Goal: Task Accomplishment & Management: Manage account settings

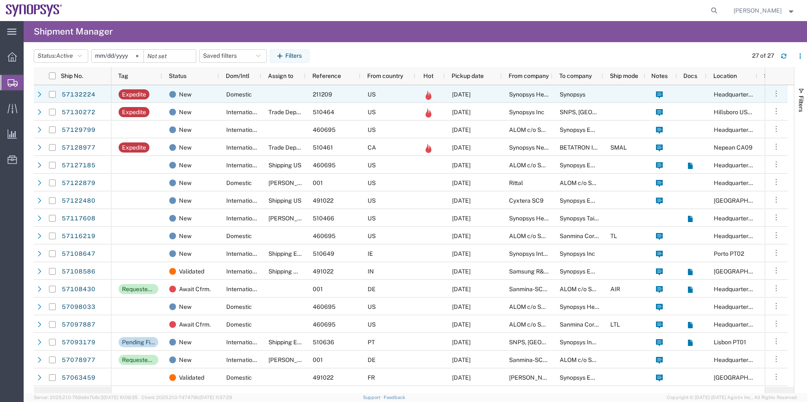
click at [293, 89] on div at bounding box center [283, 94] width 44 height 18
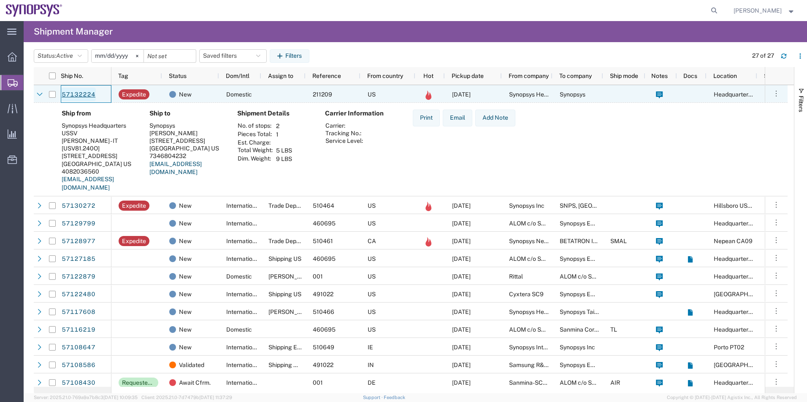
click at [88, 88] on link "57132224" at bounding box center [78, 94] width 35 height 13
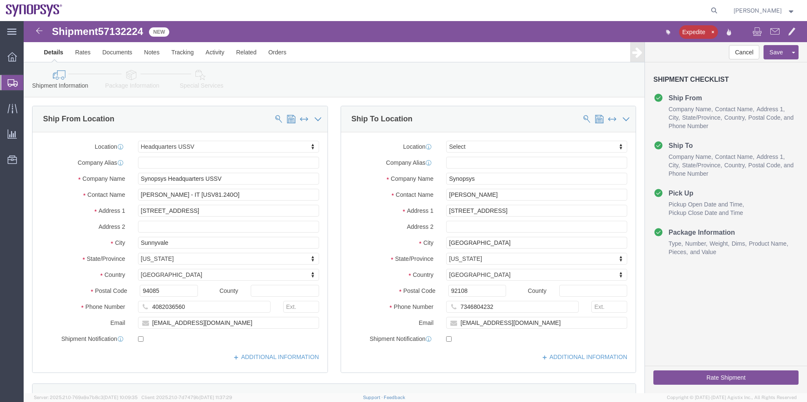
select select "63204"
select select
click icon
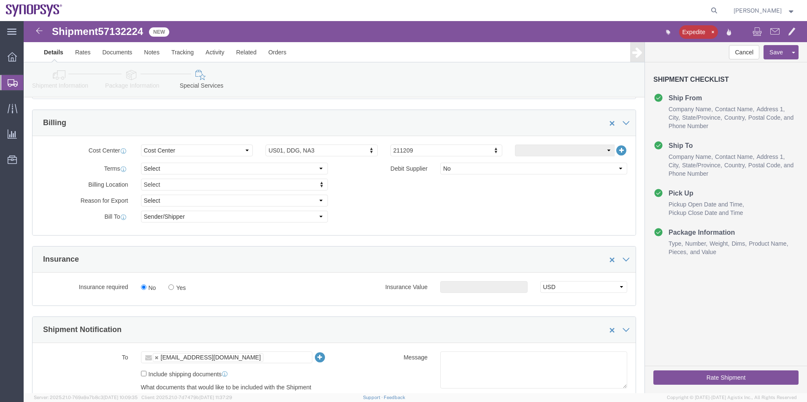
scroll to position [464, 0]
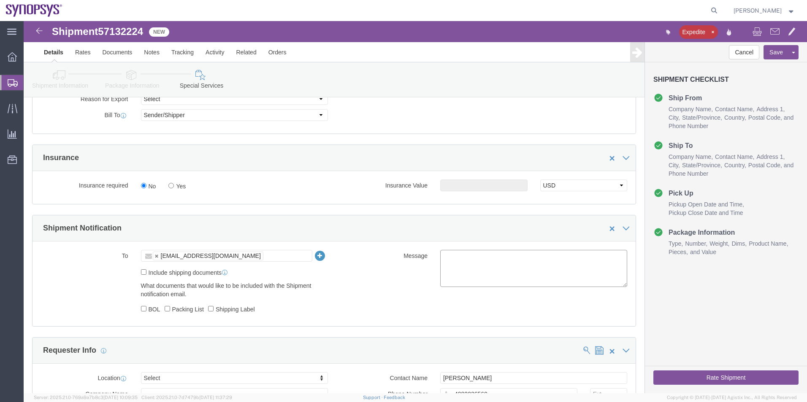
click textarea
type textarea "Please see attached. -[GEOGRAPHIC_DATA]"
click div "Rate Shipment"
click button "Rate Shipment"
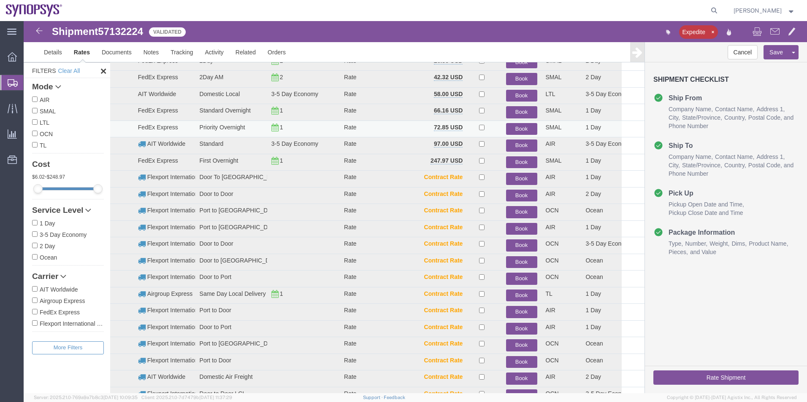
scroll to position [68, 0]
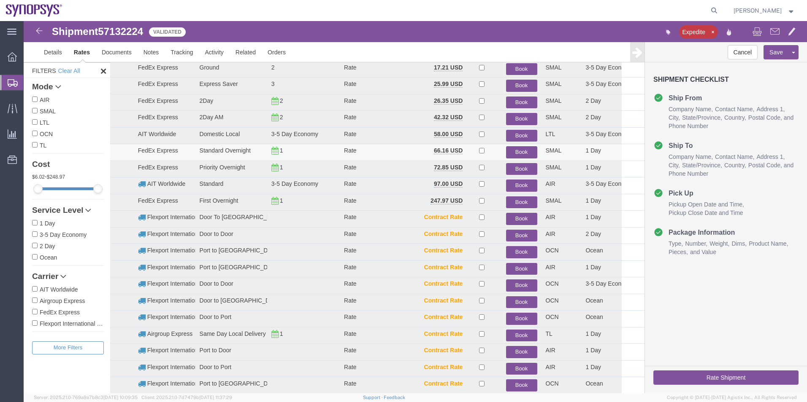
click at [527, 149] on button "Book" at bounding box center [521, 152] width 31 height 12
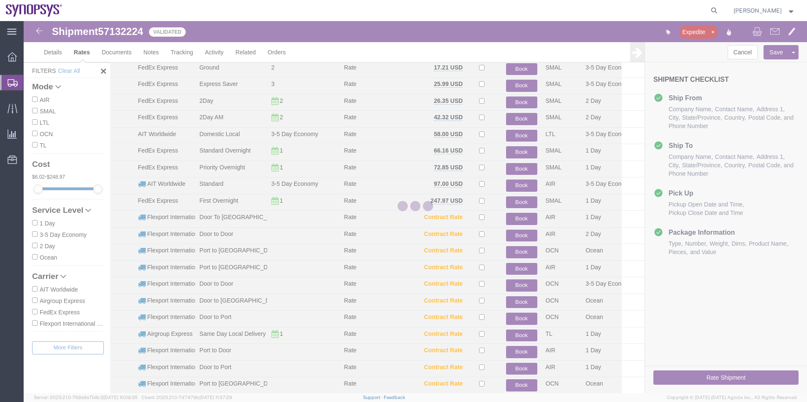
scroll to position [0, 0]
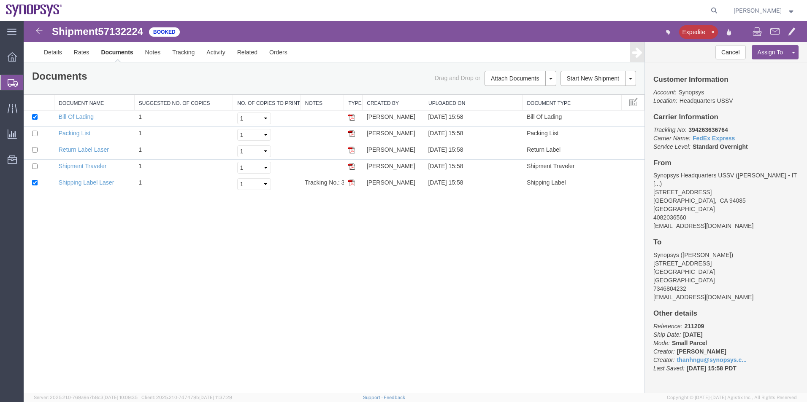
click at [0, 0] on span "Shipment Manager" at bounding box center [0, 0] width 0 height 0
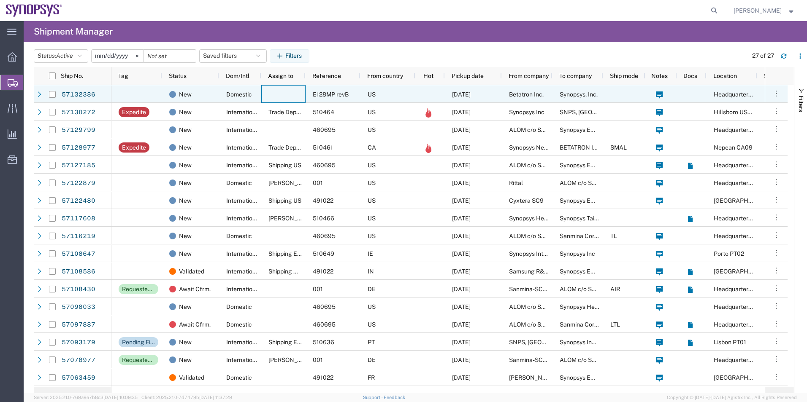
click at [281, 87] on div at bounding box center [283, 94] width 44 height 18
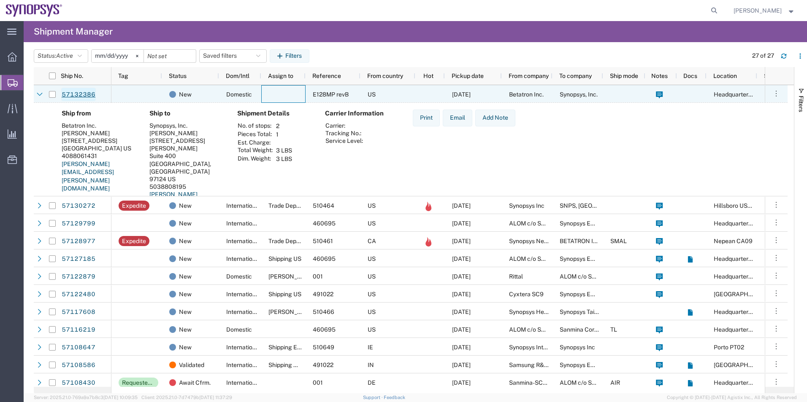
click at [76, 95] on link "57132386" at bounding box center [78, 94] width 35 height 13
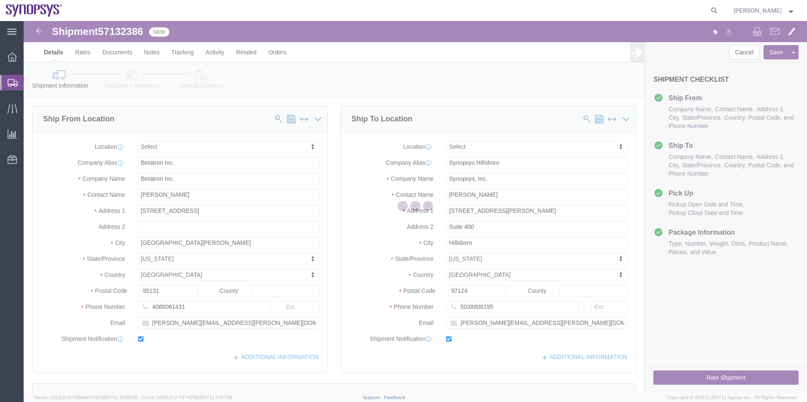
select select
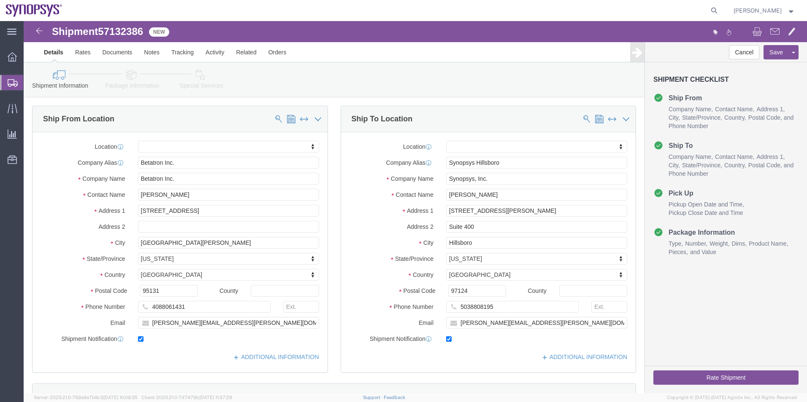
click icon
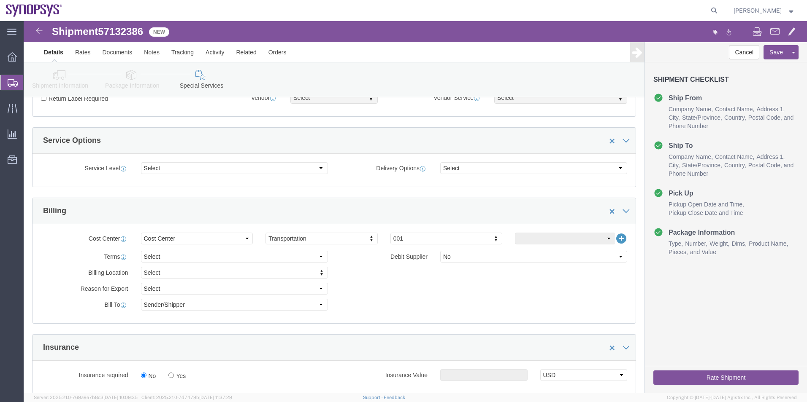
scroll to position [380, 0]
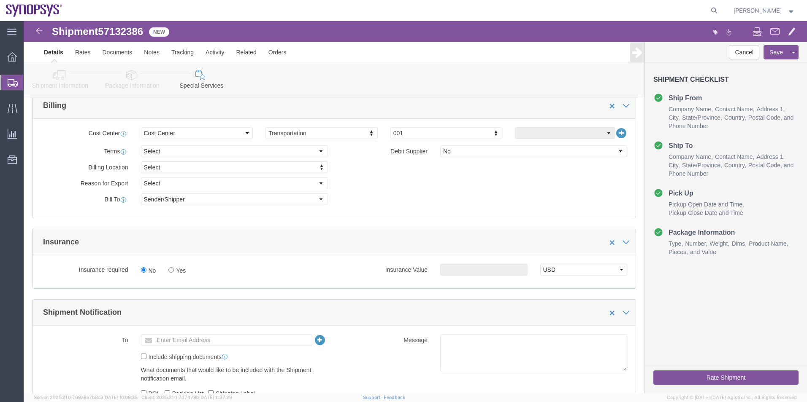
click icon
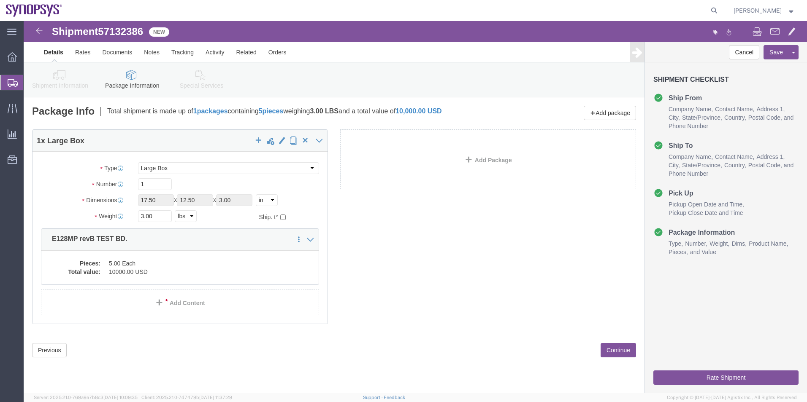
click icon
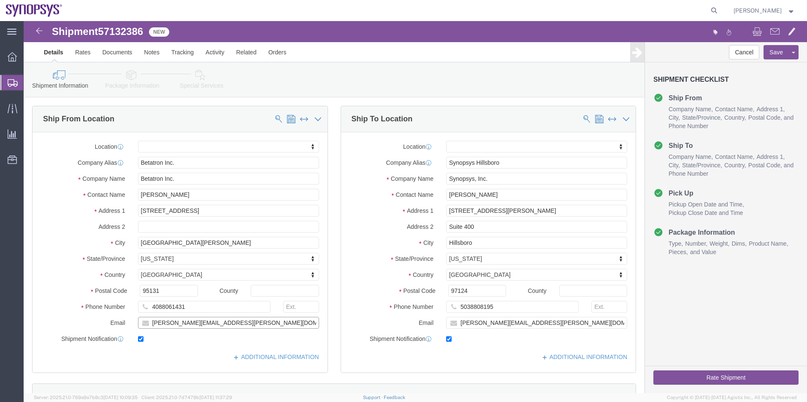
drag, startPoint x: 210, startPoint y: 296, endPoint x: 121, endPoint y: 304, distance: 88.5
click div "[PERSON_NAME][EMAIL_ADDRESS][PERSON_NAME][DOMAIN_NAME]"
click icon
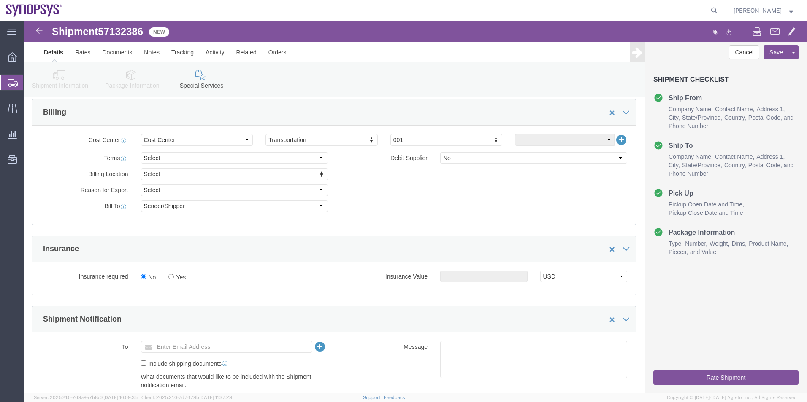
scroll to position [422, 0]
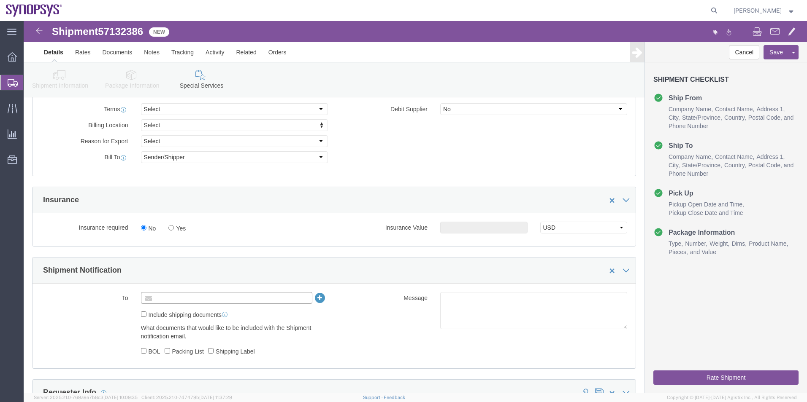
click input "text"
paste input "[PERSON_NAME][EMAIL_ADDRESS][PERSON_NAME][DOMAIN_NAME]"
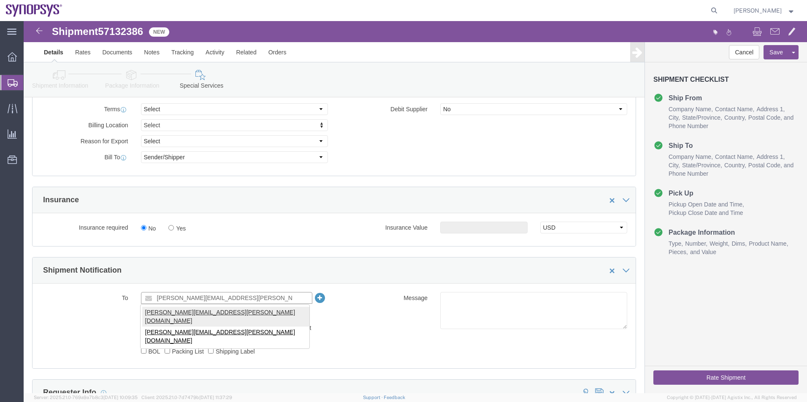
type input "[PERSON_NAME][EMAIL_ADDRESS][PERSON_NAME][DOMAIN_NAME]"
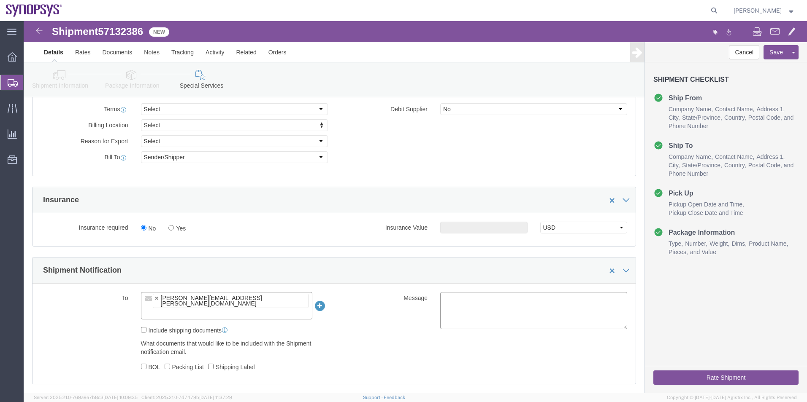
click textarea
type textarea "Please see attached. -[GEOGRAPHIC_DATA]"
click button "Rate Shipment"
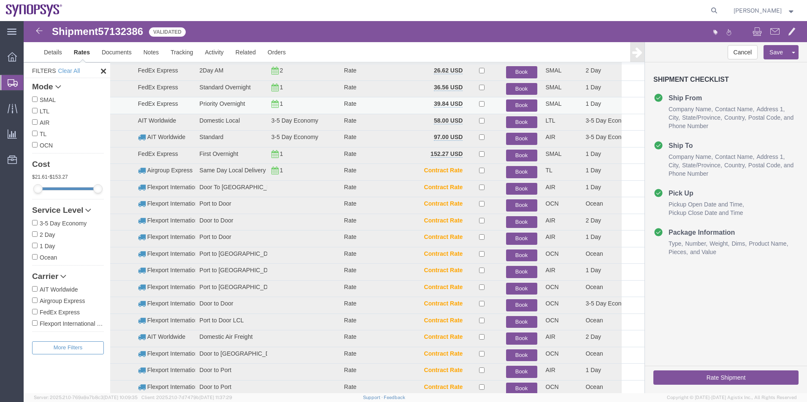
scroll to position [77, 0]
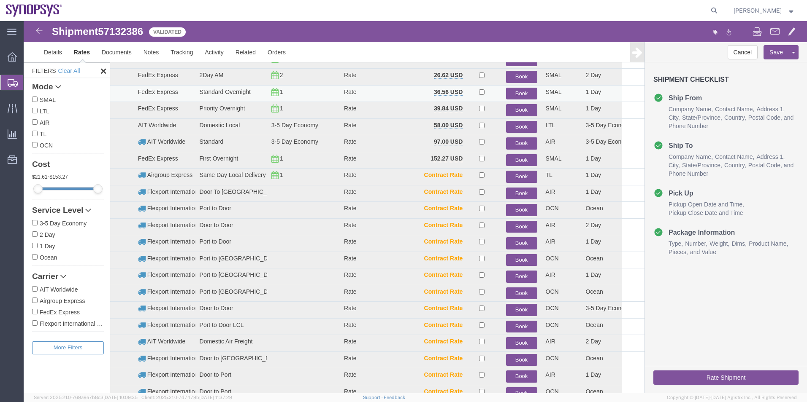
click at [516, 90] on button "Book" at bounding box center [521, 94] width 31 height 12
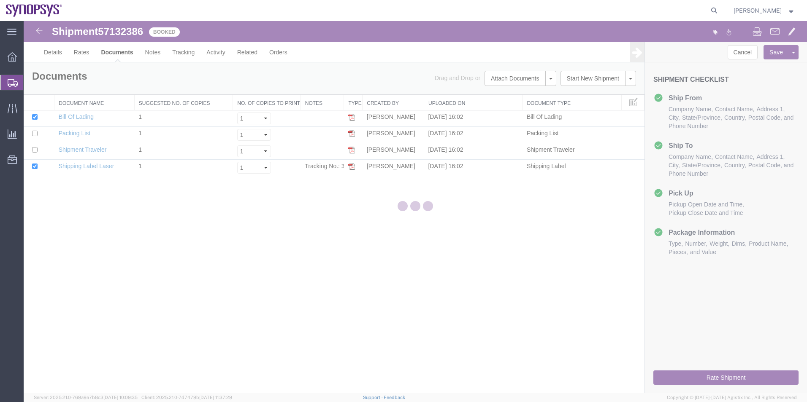
scroll to position [0, 0]
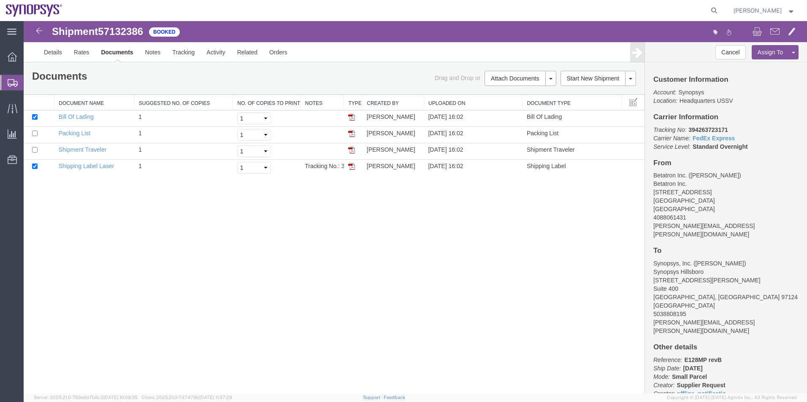
click at [0, 0] on span "Shipment Manager" at bounding box center [0, 0] width 0 height 0
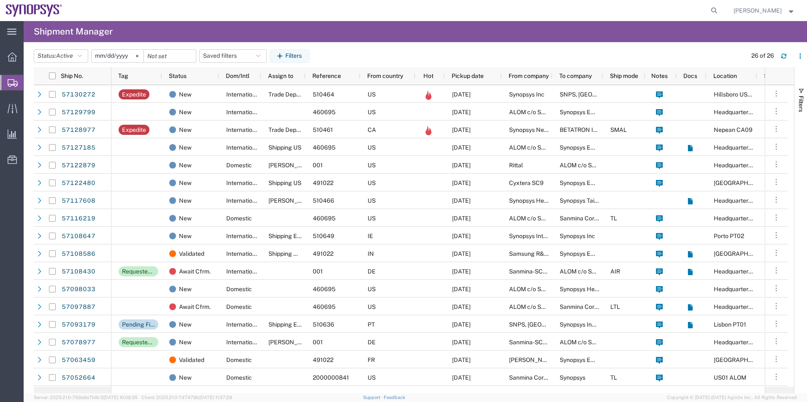
click at [463, 49] on div "Status: Active Active All Approved Booked Canceled Delivered Denied New On Hold…" at bounding box center [420, 55] width 773 height 13
